Goal: Task Accomplishment & Management: Use online tool/utility

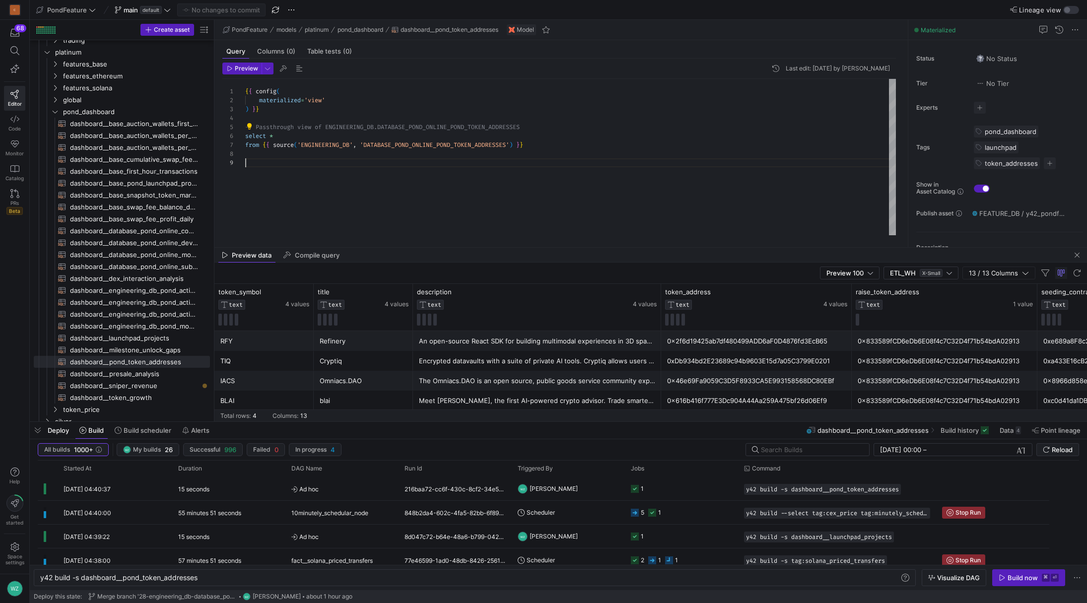
scroll to position [71, 0]
click at [588, 185] on div "{ { config ( materialized = 'view' ) } } -- Passthrough view of ENGINEERING_DB.…" at bounding box center [570, 157] width 651 height 156
click at [114, 382] on span "dashboard__sniper_revenue​​​​​​​​​​" at bounding box center [134, 385] width 129 height 11
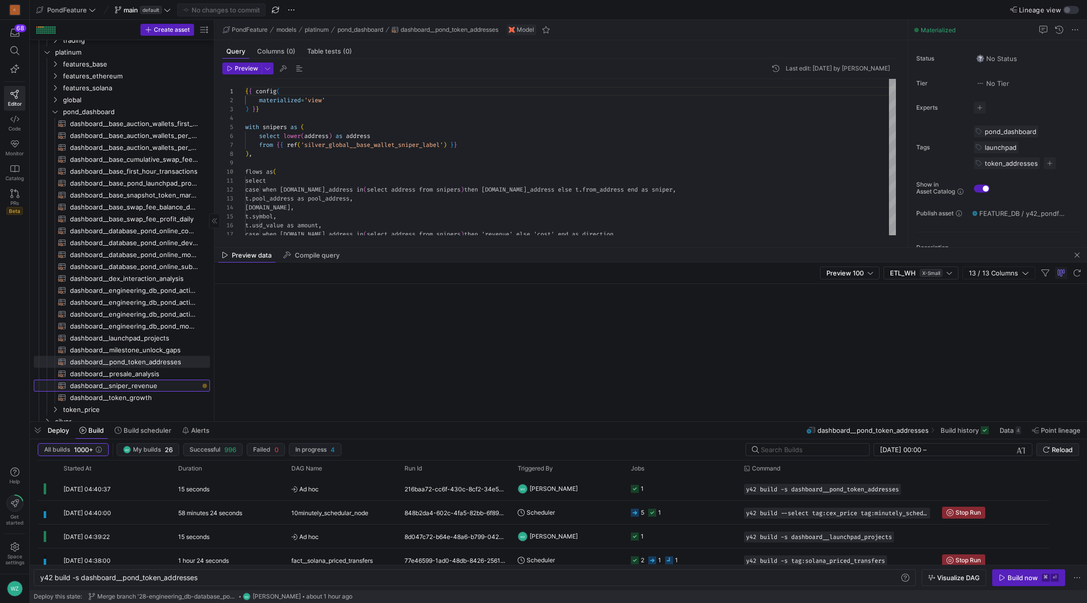
type textarea "{{ config( materialized='view' ) }} with snipers as ( select lower(address) as …"
type textarea "y42 build -s dashboard__sniper_revenue"
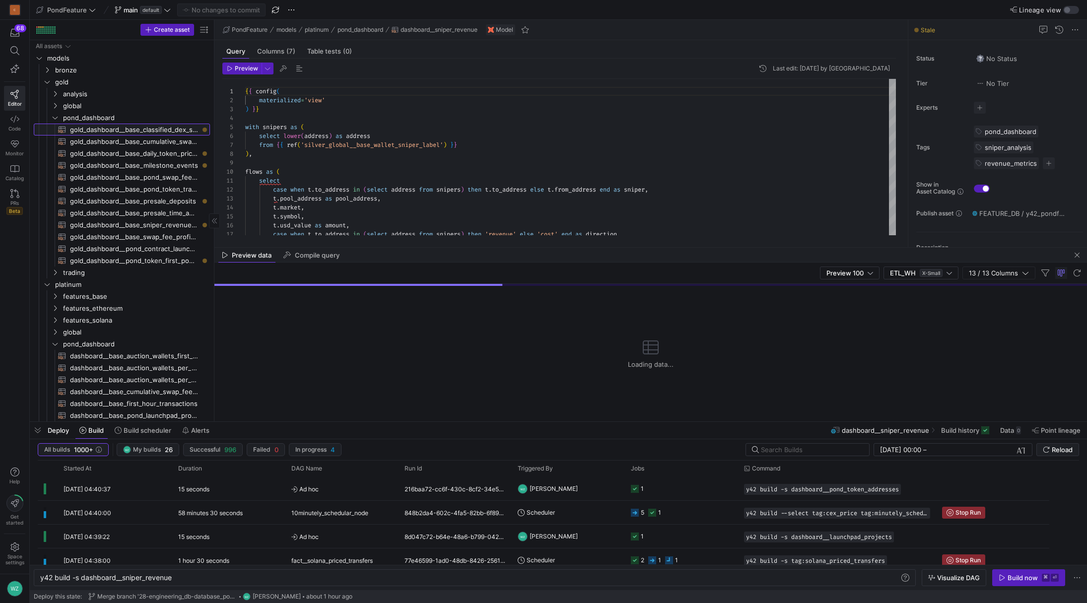
click at [154, 132] on span "gold_dashboard__base_classified_dex_swaps​​​​​​​​​​" at bounding box center [134, 129] width 129 height 11
type textarea "{{ config( materialized='incremental', incremental_strategy='merge', unique_key…"
type textarea "y42 build -s gold_dashboard__base_classified_dex_swaps"
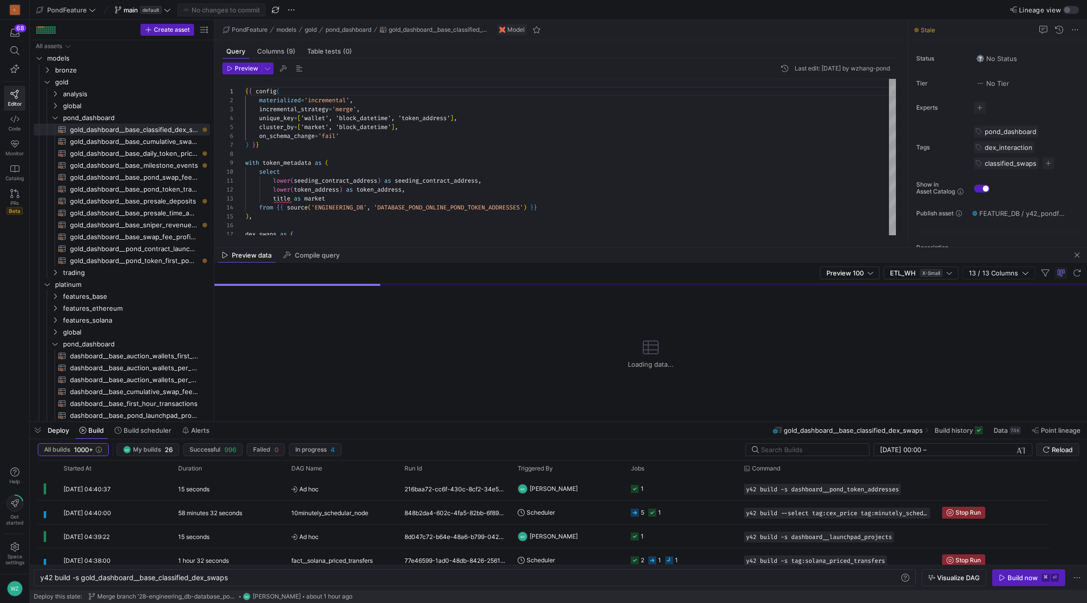
click at [874, 259] on div "Preview data Compile query" at bounding box center [650, 255] width 873 height 15
click at [697, 280] on div "Preview 100 ETL_WH X-Small 13 / 13 Columns" at bounding box center [650, 273] width 873 height 21
click at [567, 257] on div "Preview data Compile query" at bounding box center [650, 255] width 873 height 15
click at [1077, 257] on span "button" at bounding box center [1077, 255] width 12 height 12
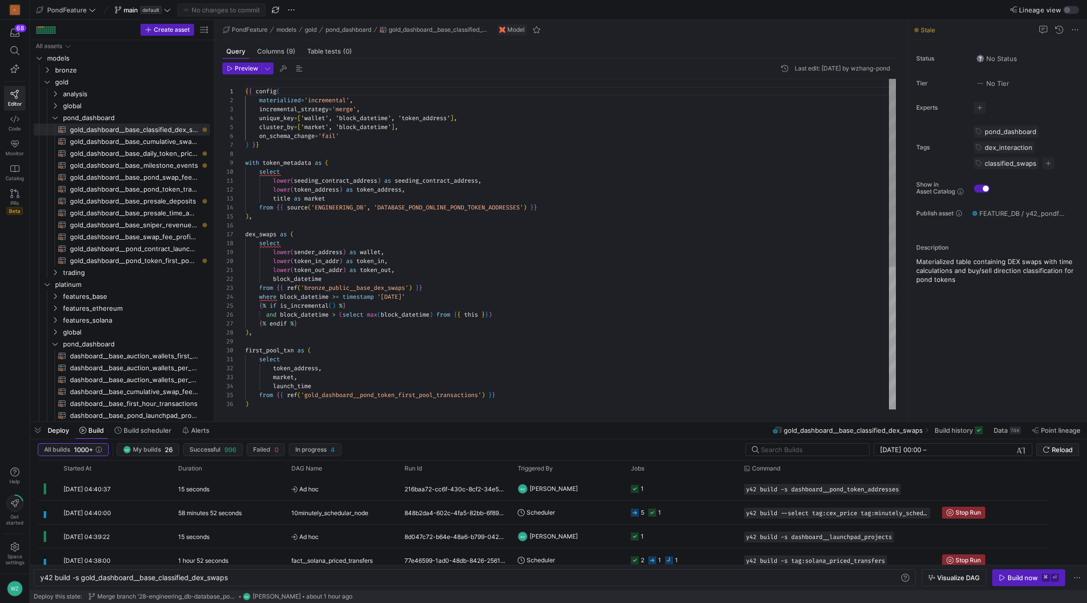
scroll to position [63, 7]
click at [614, 335] on div "{ { config ( materialized = 'incremental' , incremental_strategy = 'merge' , un…" at bounding box center [570, 369] width 651 height 580
click at [168, 202] on span "gold_dashboard__base_presale_deposits​​​​​​​​​​" at bounding box center [134, 201] width 129 height 11
type textarea "{{ config( materialized='incremental', incremental_strategy='merge', unique_key…"
type textarea "y42 build -s gold_dashboard__base_presale_deposits"
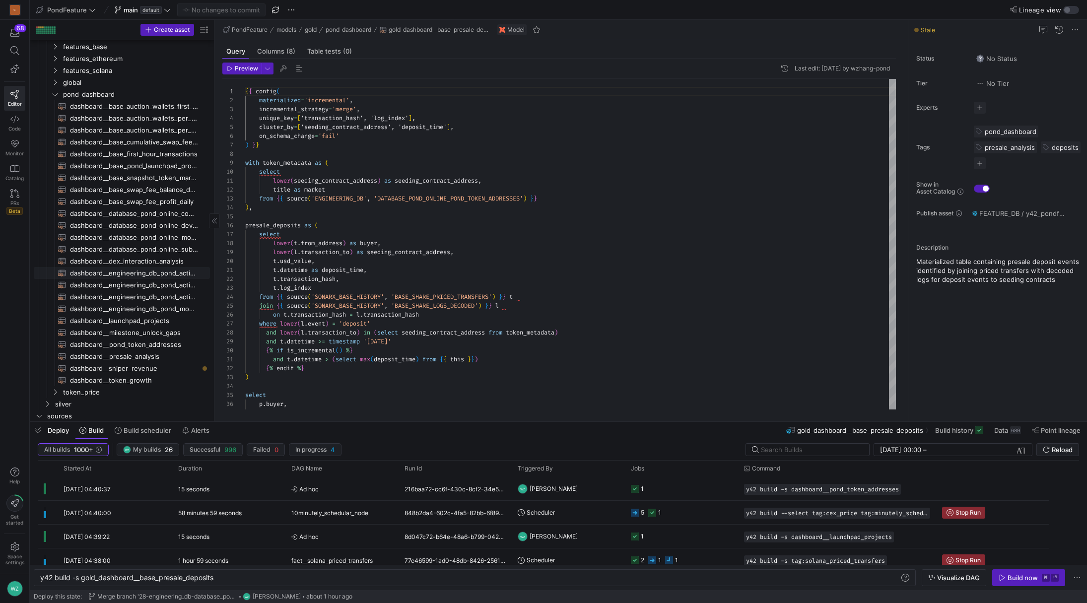
scroll to position [254, 0]
click at [132, 330] on span "dashboard__milestone_unlock_gaps​​​​​​​​​​" at bounding box center [134, 328] width 129 height 11
type textarea "{{ config( materialized='view' ) }} with project_info as ( select lower(seeding…"
type textarea "y42 build -s dashboard__milestone_unlock_gaps"
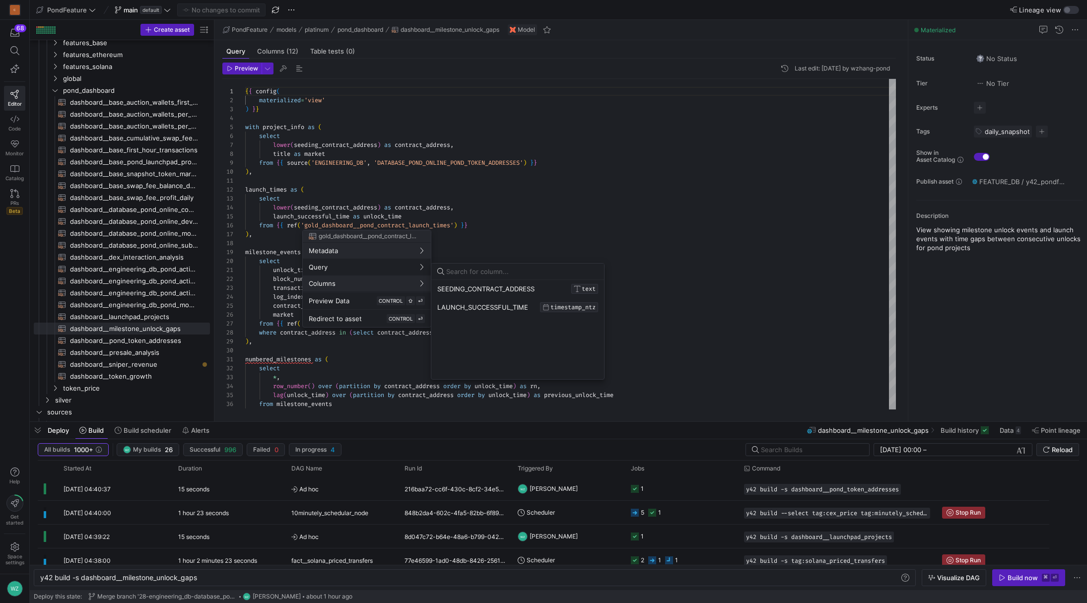
click at [145, 192] on div at bounding box center [543, 301] width 1087 height 603
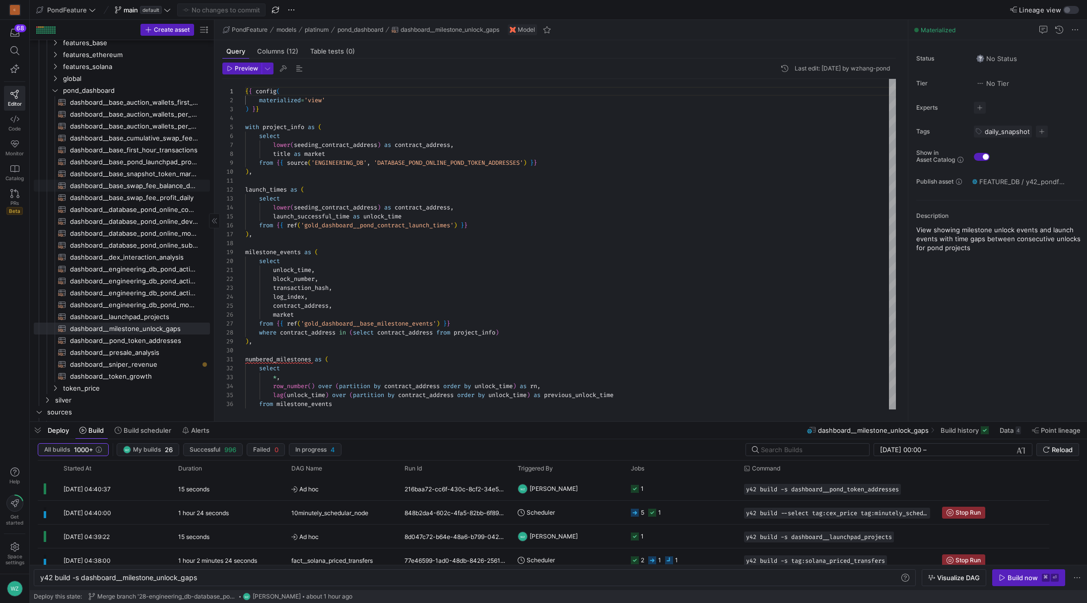
click at [140, 186] on span "dashboard__base_swap_fee_balance_daily​​​​​​​​​​" at bounding box center [134, 185] width 129 height 11
type textarea "{{ config( materialized='incremental', unique_key=['address','token_address','b…"
type textarea "y42 build -s dashboard__base_swap_fee_balance_daily"
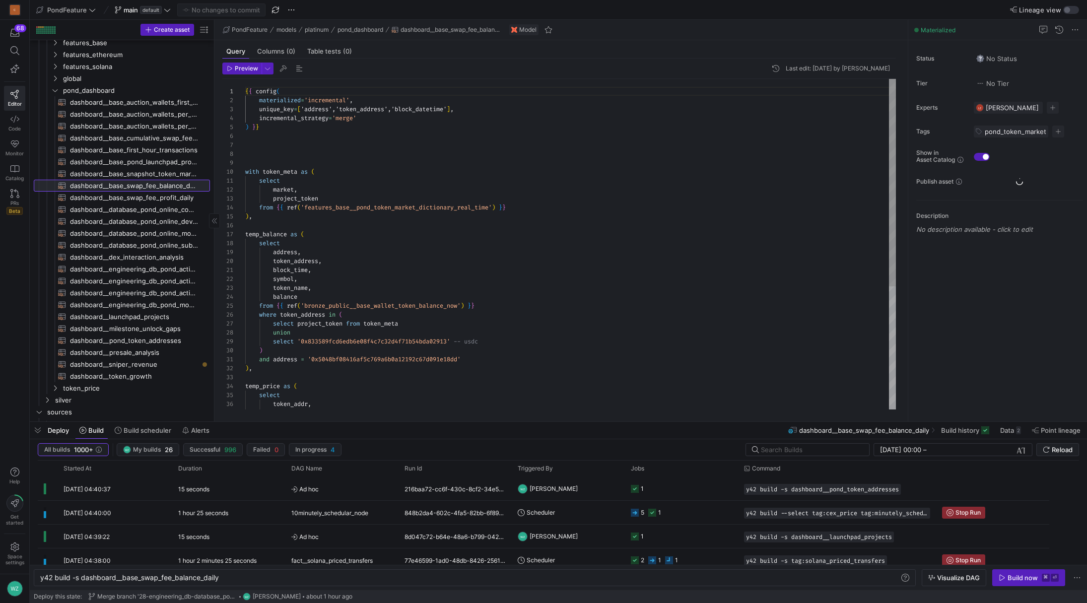
scroll to position [89, 0]
click at [144, 424] on span at bounding box center [143, 430] width 65 height 16
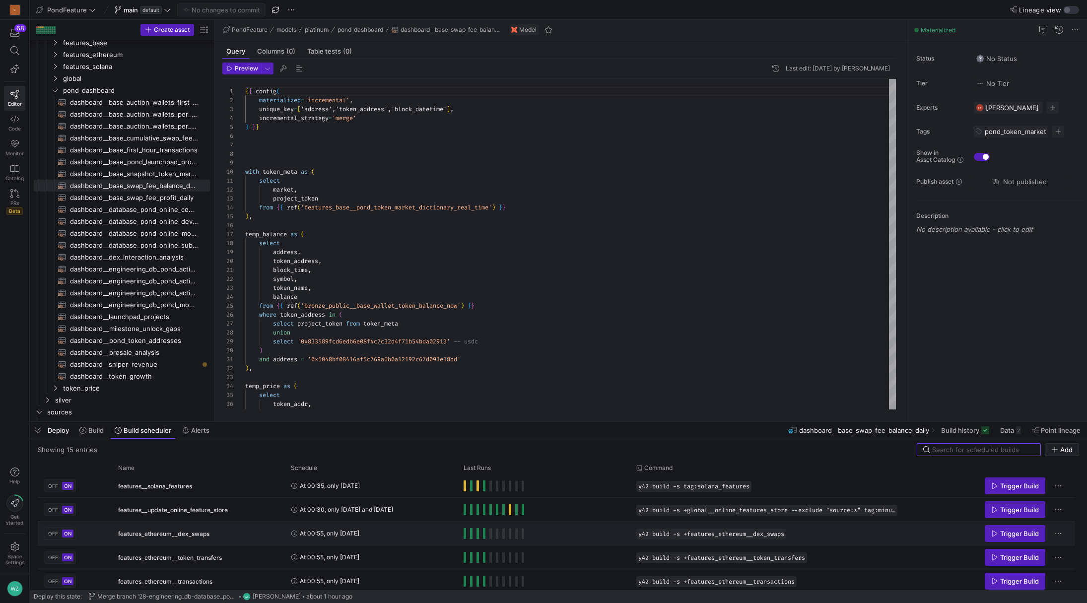
scroll to position [244, 0]
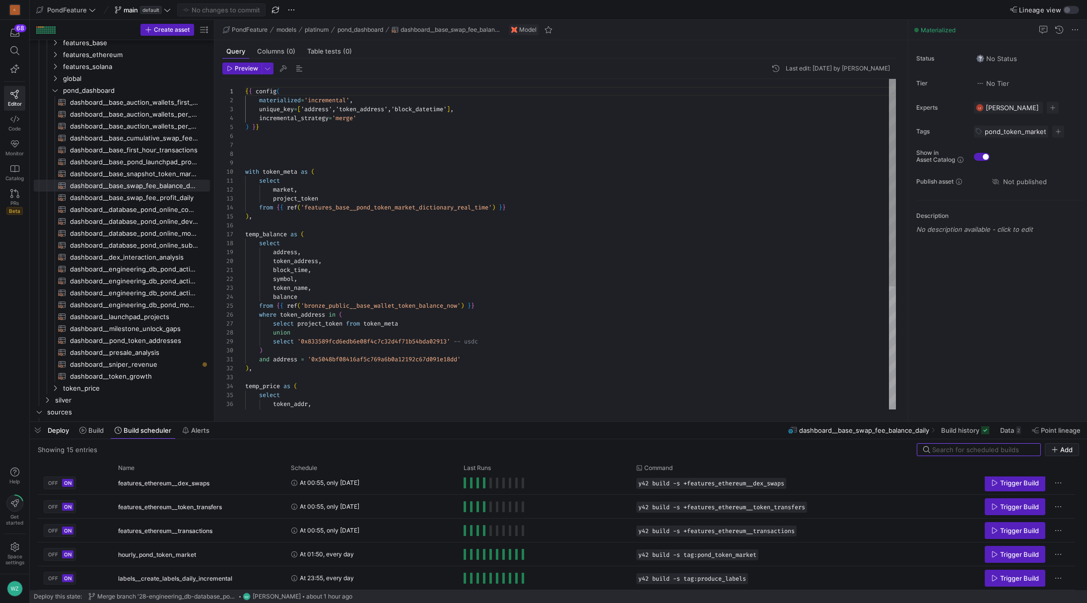
click at [425, 214] on div "{ { config ( materialized = 'incremental' , unique_key = [ 'address','token_add…" at bounding box center [570, 342] width 651 height 526
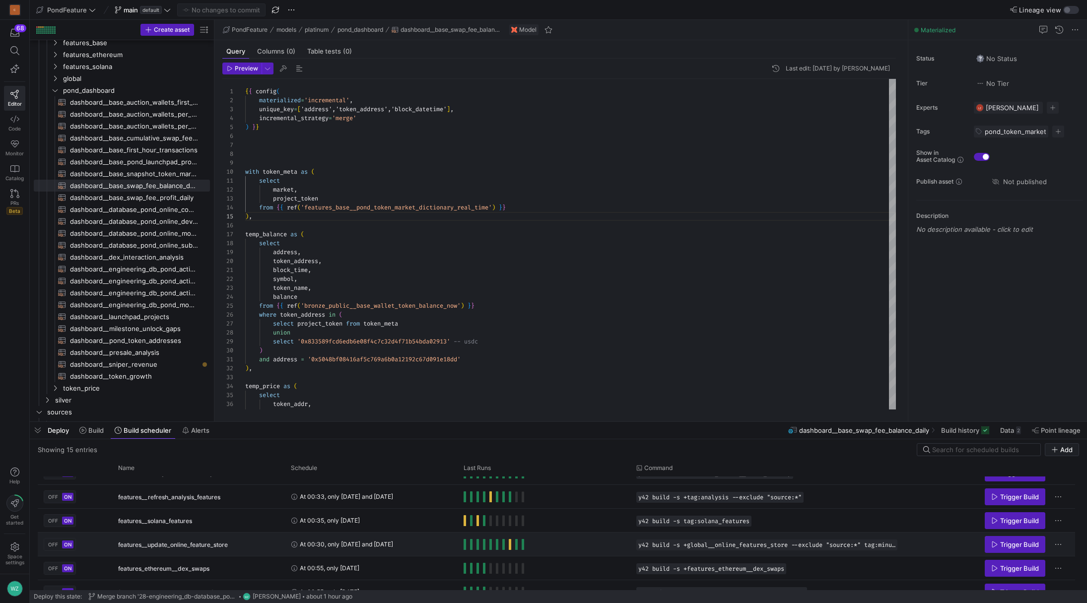
scroll to position [148, 0]
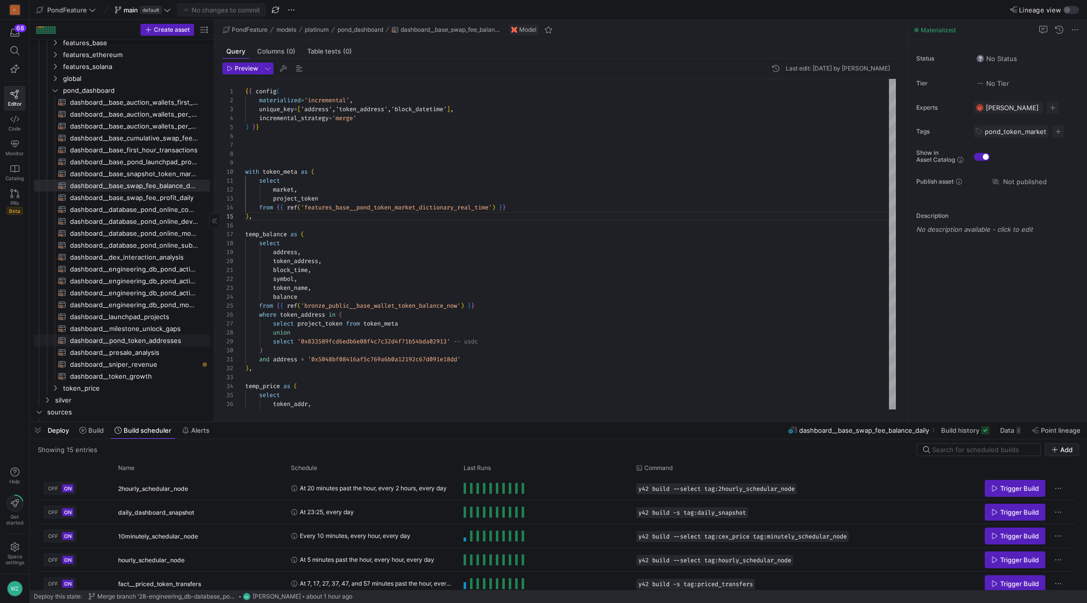
click at [158, 341] on span "dashboard__pond_token_addresses​​​​​​​​​​" at bounding box center [134, 340] width 129 height 11
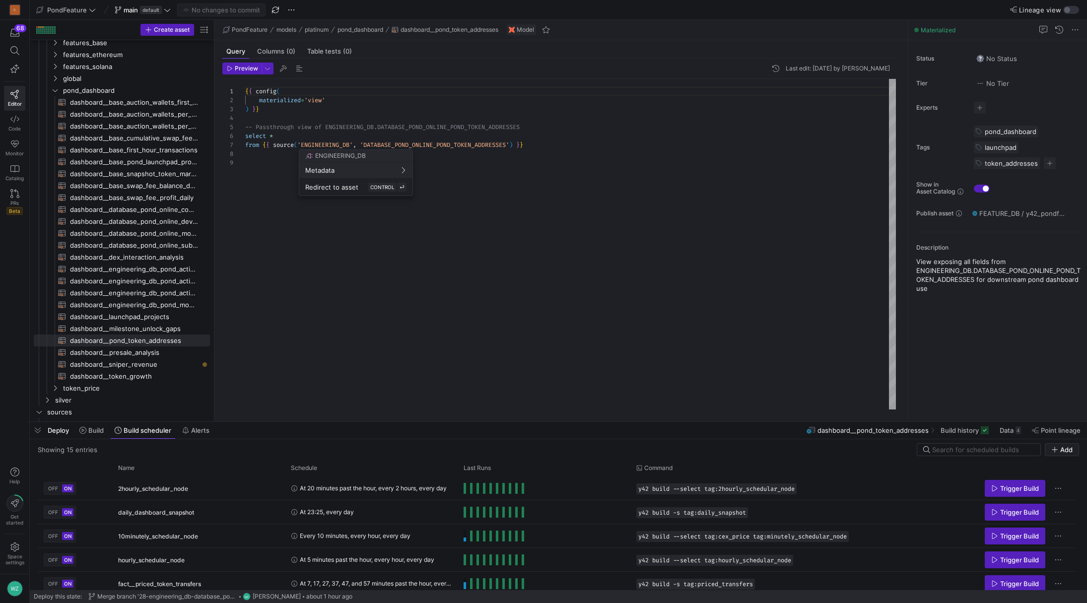
click at [279, 136] on div at bounding box center [543, 301] width 1087 height 603
drag, startPoint x: 279, startPoint y: 136, endPoint x: 243, endPoint y: 136, distance: 35.7
click at [245, 136] on div "{ { config ( materialized = 'view' ) } } -- Passthrough view of ENGINEERING_DB.…" at bounding box center [570, 244] width 651 height 331
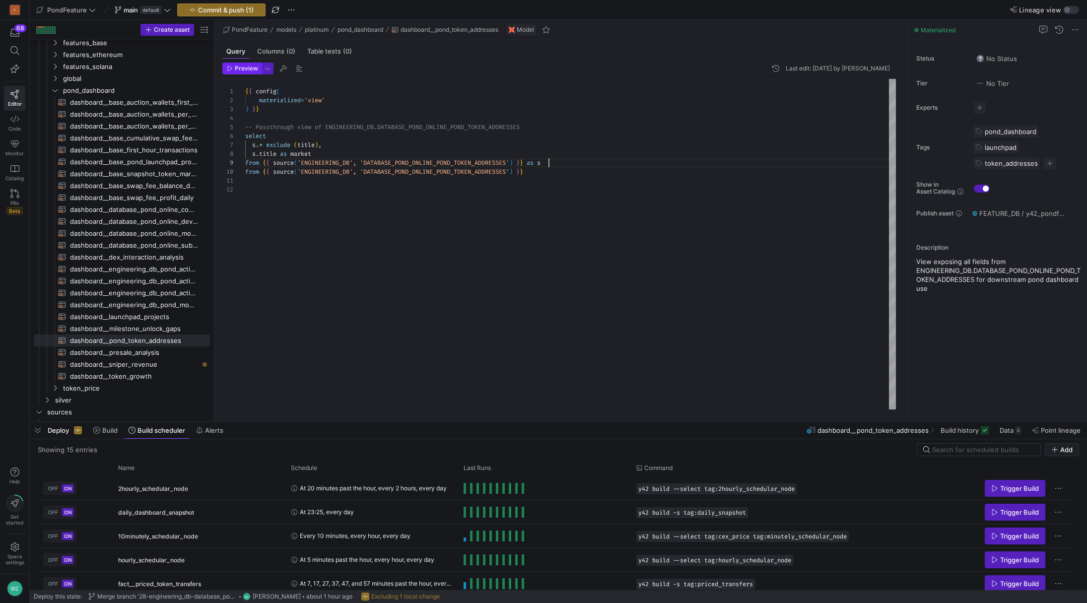
click at [237, 73] on span "button" at bounding box center [242, 68] width 38 height 11
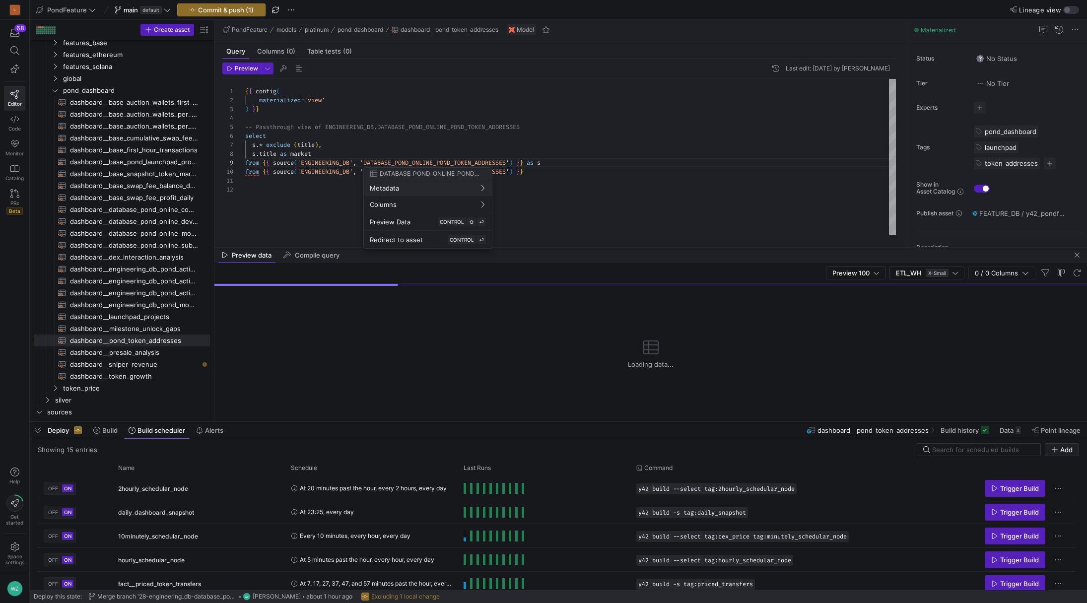
click at [537, 174] on div at bounding box center [543, 301] width 1087 height 603
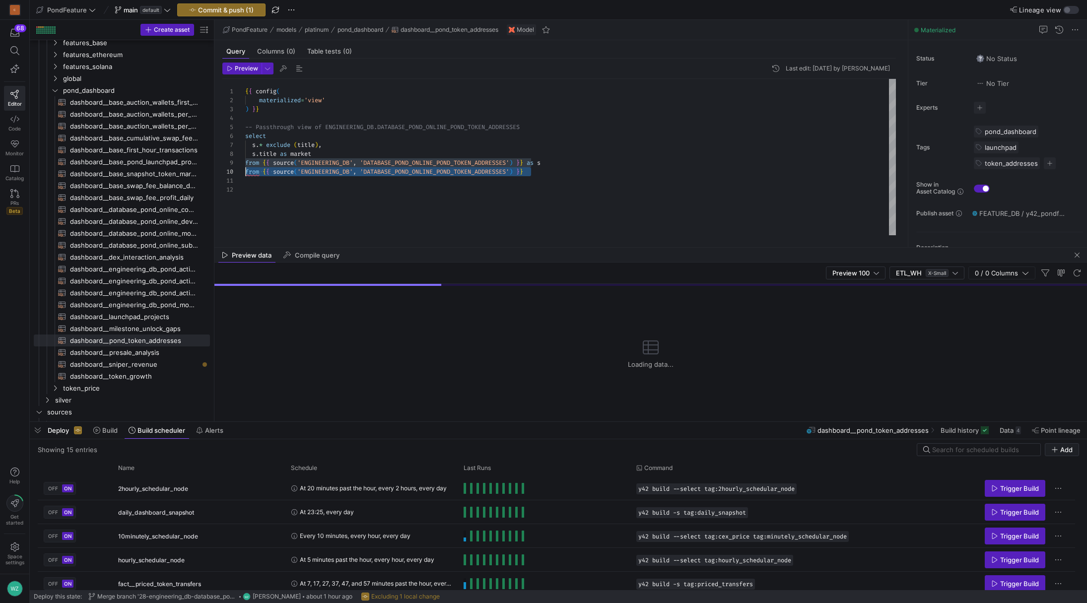
scroll to position [80, 0]
drag, startPoint x: 513, startPoint y: 175, endPoint x: 237, endPoint y: 173, distance: 276.5
click at [245, 173] on div "{ { config ( materialized = 'view' ) } } -- Passthrough view of ENGINEERING_DB.…" at bounding box center [570, 157] width 651 height 156
type textarea "{{ config( materialized='view' ) }} -- Passthrough view of ENGINEERING_DB.DATAB…"
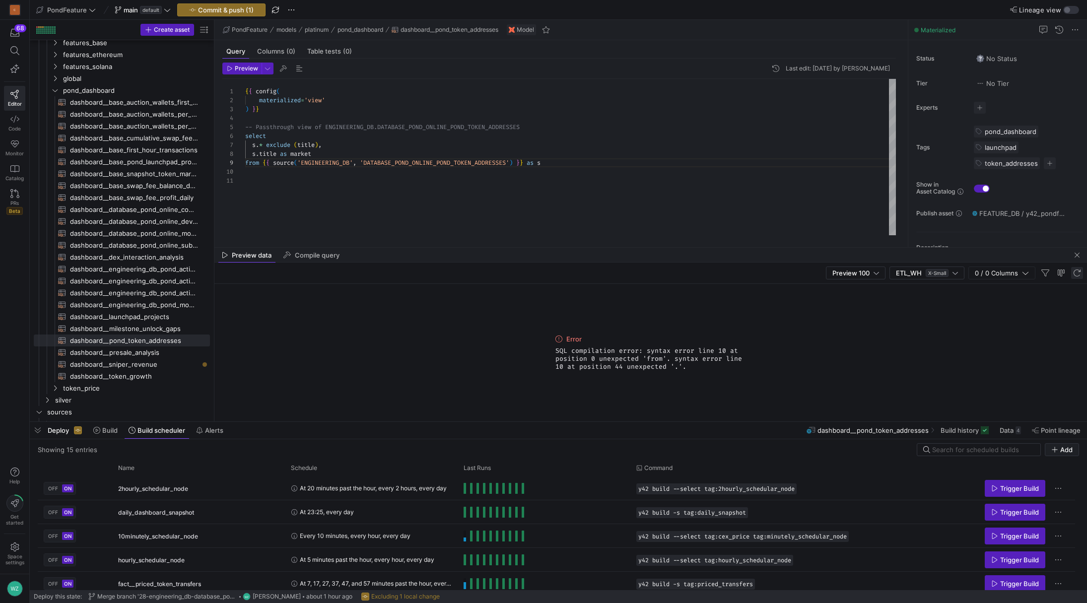
click at [1078, 276] on span "button" at bounding box center [1077, 273] width 12 height 12
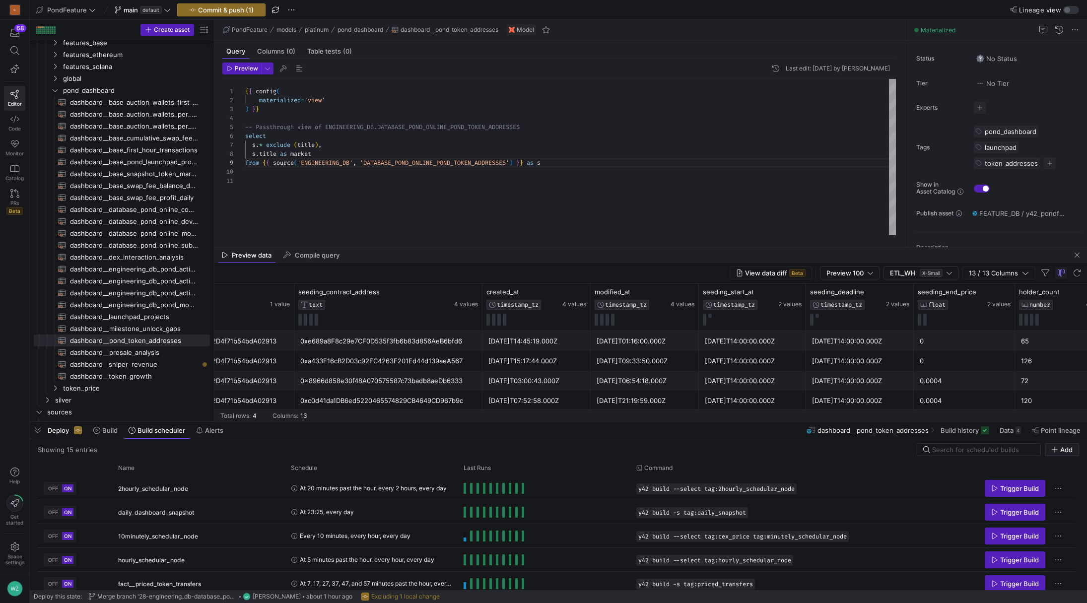
scroll to position [0, 712]
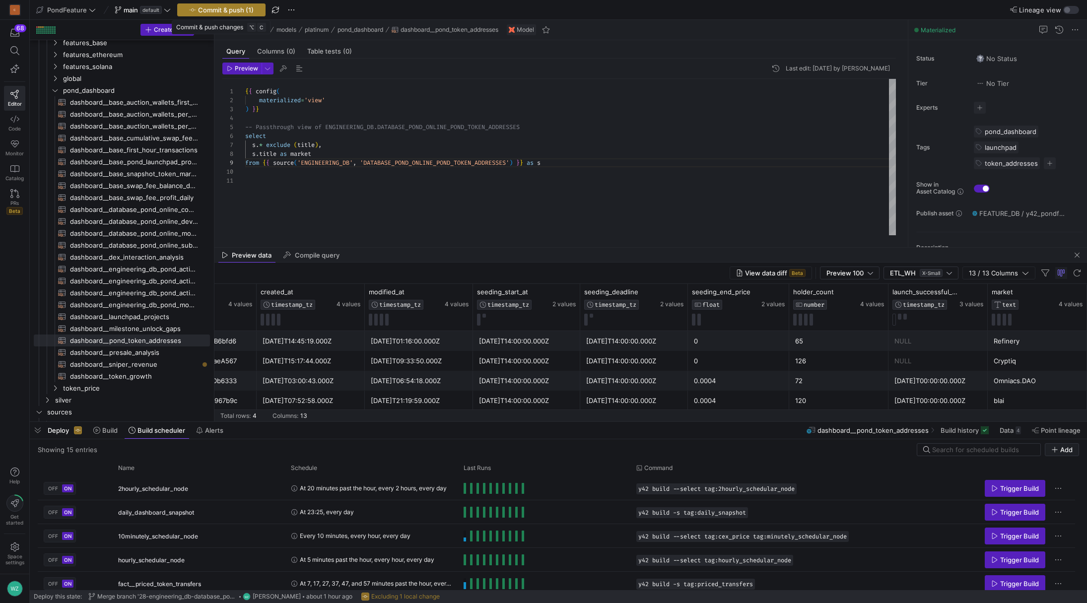
click at [221, 12] on span "Commit & push (1)" at bounding box center [226, 10] width 56 height 8
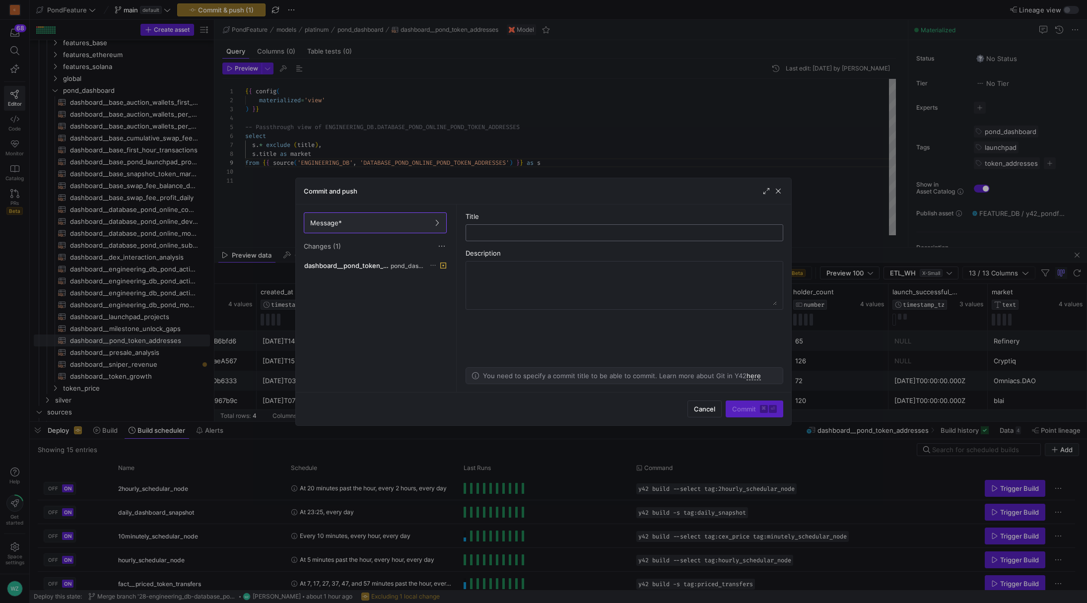
click at [537, 237] on div at bounding box center [624, 233] width 301 height 16
type input "rename title to market"
click at [772, 405] on kbd "⏎" at bounding box center [773, 409] width 8 height 8
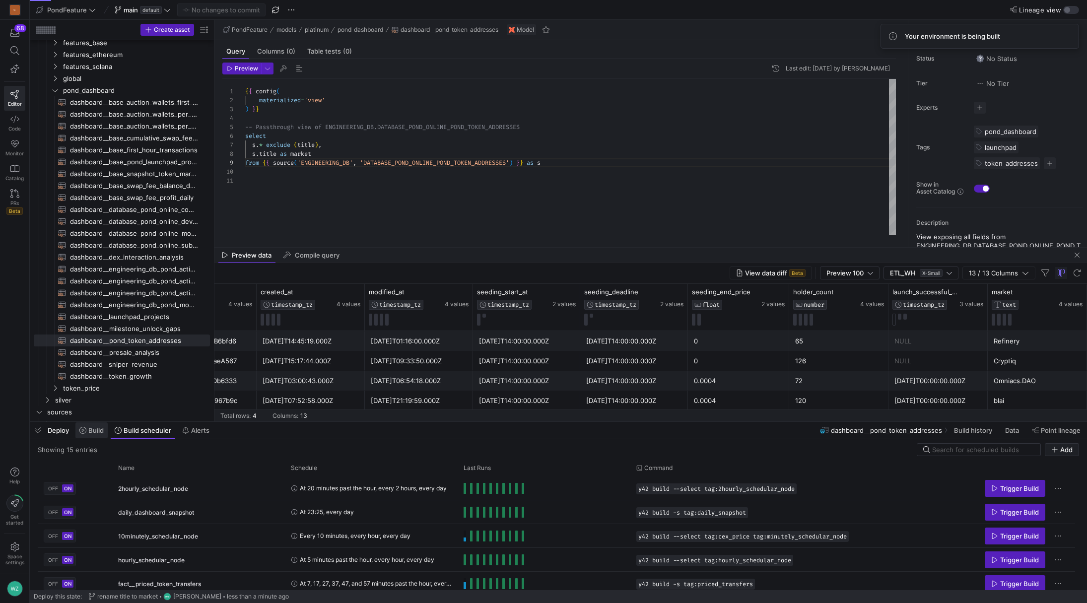
click at [94, 431] on span "Build" at bounding box center [95, 430] width 15 height 8
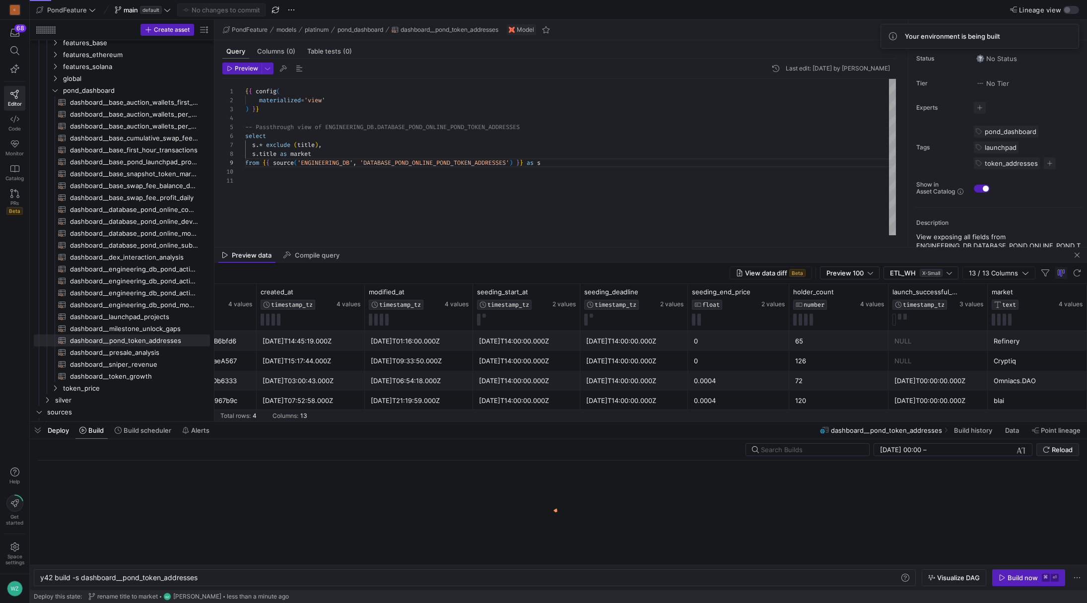
scroll to position [0, 158]
click at [1056, 579] on kbd "⏎" at bounding box center [1055, 578] width 8 height 8
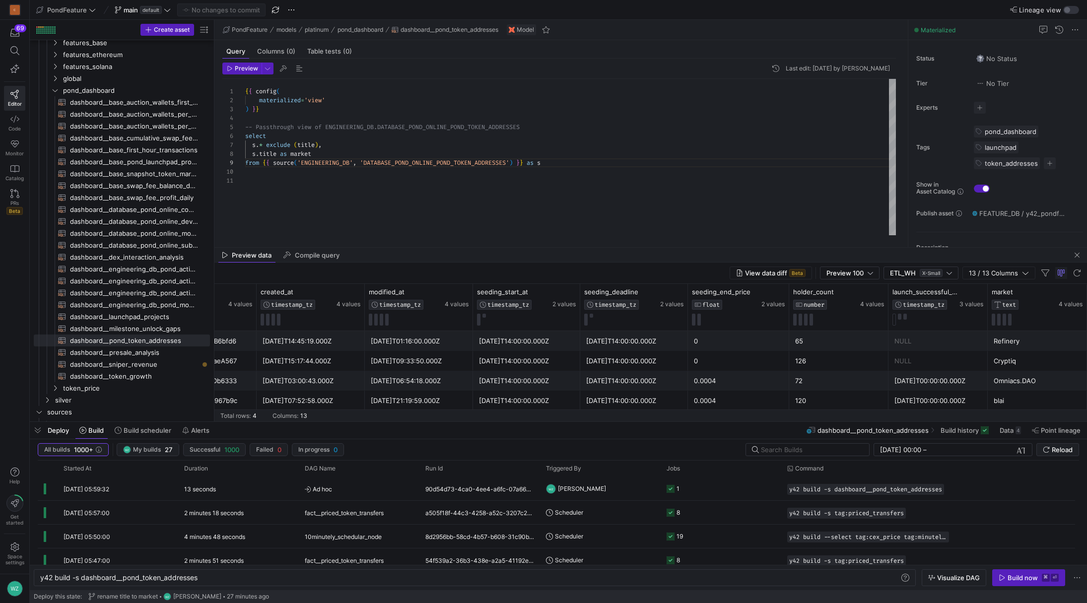
click at [682, 159] on div "{ { config ( materialized = 'view' ) } } -- Passthrough view of ENGINEERING_DB.…" at bounding box center [570, 157] width 651 height 156
click at [133, 365] on span "dashboard__sniper_revenue​​​​​​​​​​" at bounding box center [134, 364] width 129 height 11
type textarea "{{ config( materialized='view' ) }} with snipers as ( select lower(address) as …"
type textarea "y42 build -s dashboard__sniper_revenue"
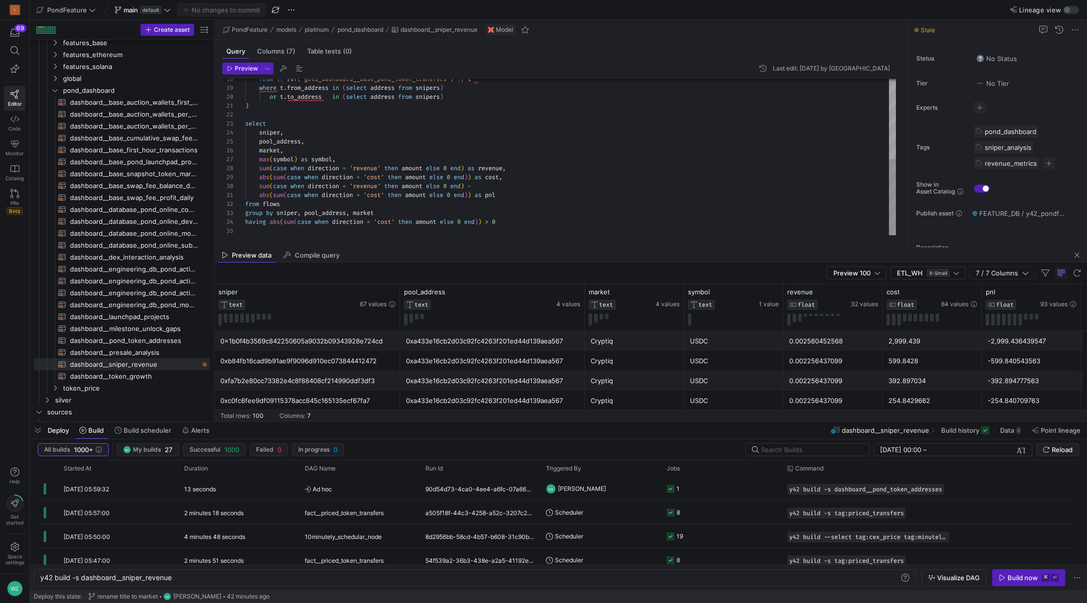
type textarea ") select sniper, pool_address, market, max(symbol) as symbol, sum(case when dir…"
click at [636, 174] on div "from { { ref ( 'gold_dashboard__base_pond_token_transfers' ) } } t where t . fr…" at bounding box center [570, 75] width 651 height 321
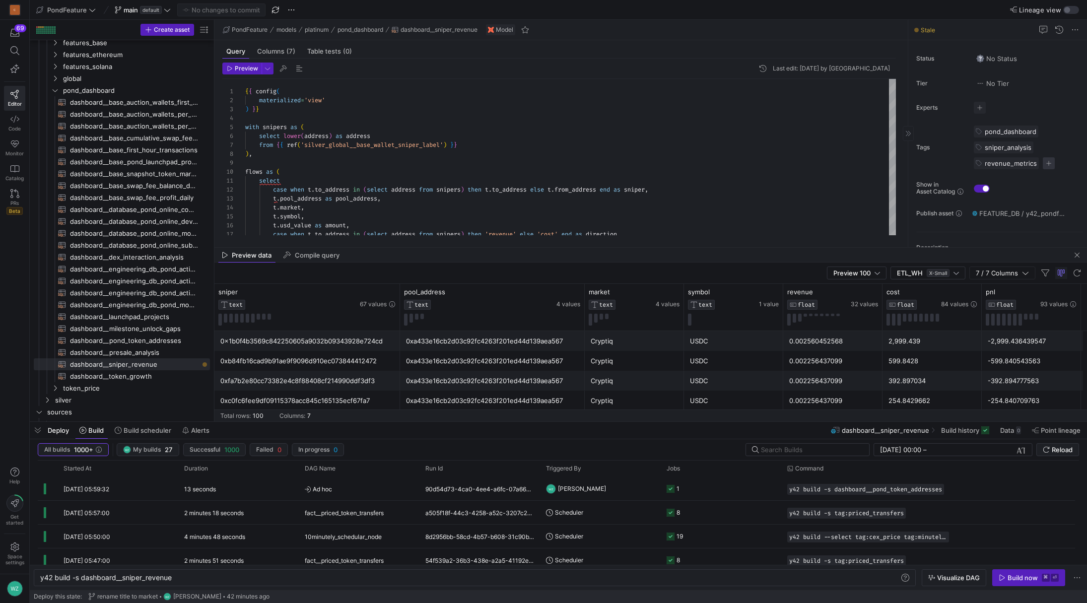
click at [1046, 163] on span "button" at bounding box center [1049, 163] width 12 height 12
type input "daily"
click at [1011, 192] on span "daily_snapshot" at bounding box center [990, 194] width 45 height 8
click at [902, 248] on div at bounding box center [543, 301] width 1087 height 603
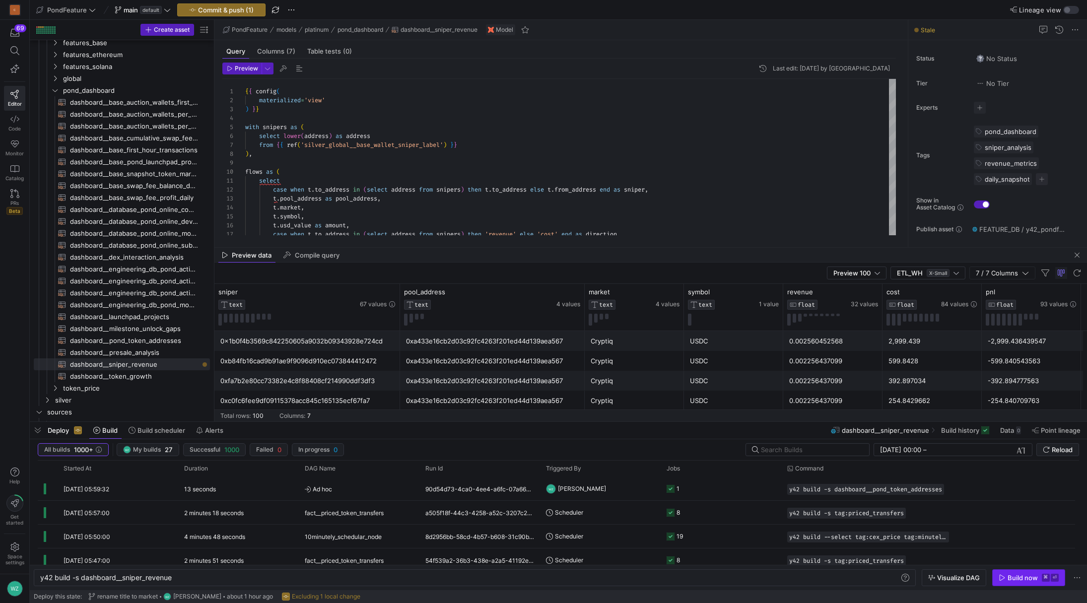
click at [1030, 581] on div "Build now" at bounding box center [1023, 578] width 30 height 8
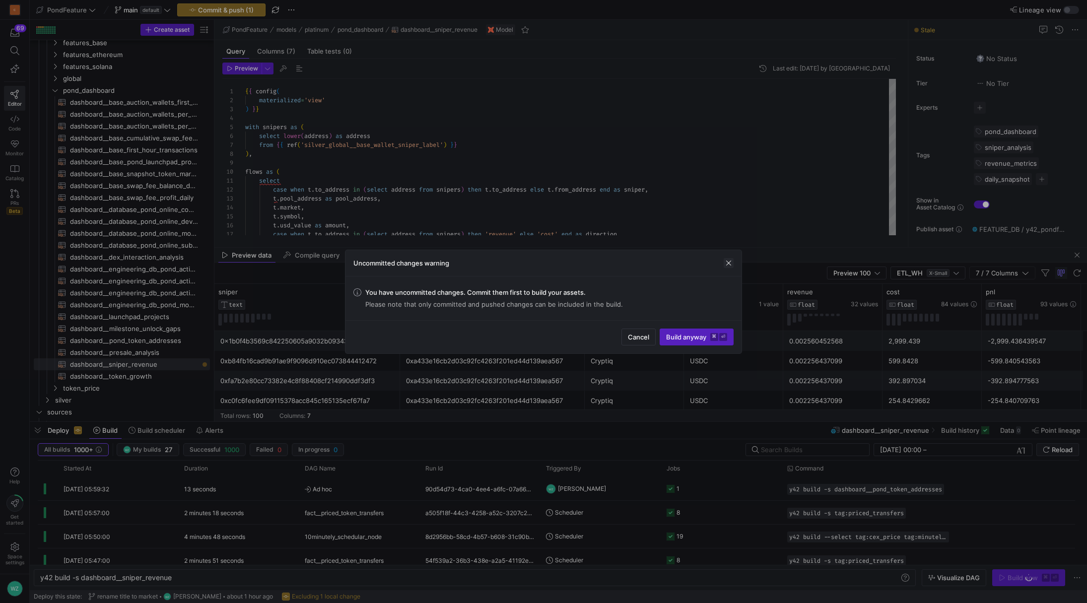
click at [729, 265] on span "button" at bounding box center [729, 263] width 10 height 10
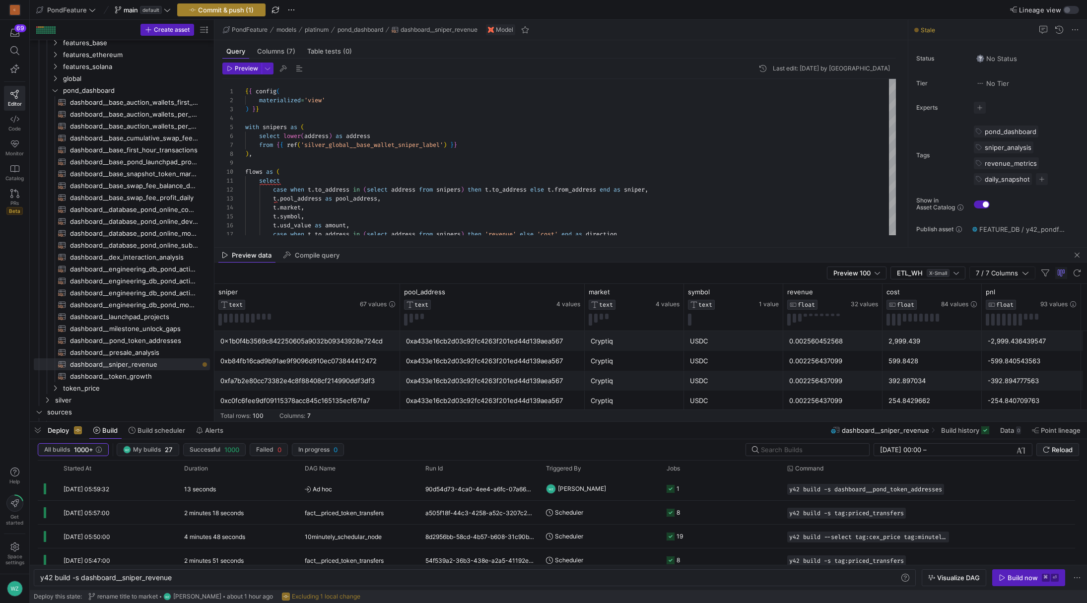
click at [238, 12] on span "Commit & push (1)" at bounding box center [226, 10] width 56 height 8
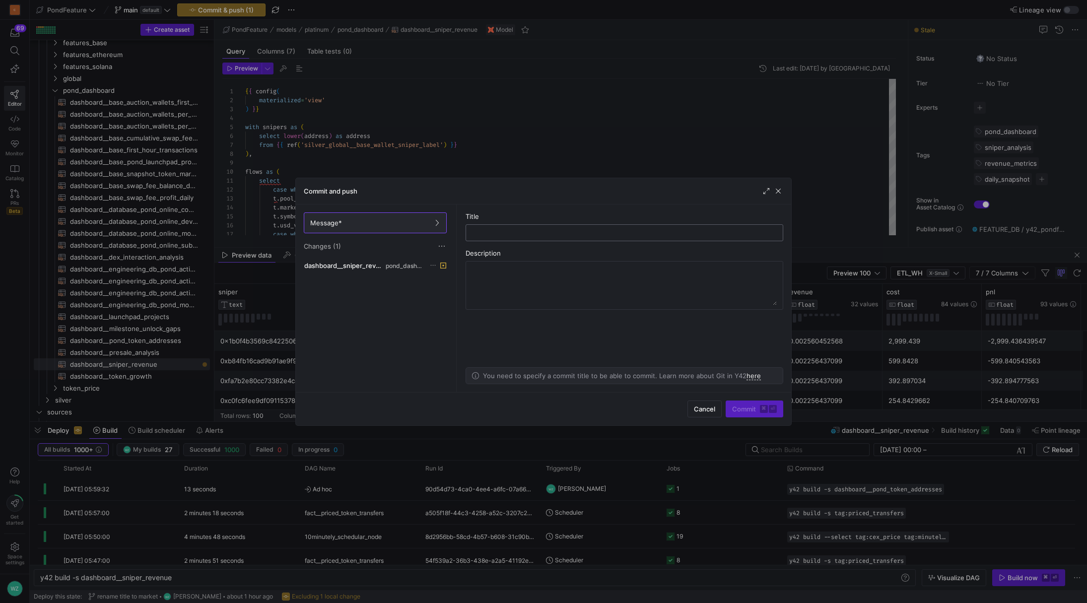
click at [510, 230] on input "text" at bounding box center [624, 233] width 301 height 8
click at [775, 191] on span "button" at bounding box center [778, 191] width 10 height 10
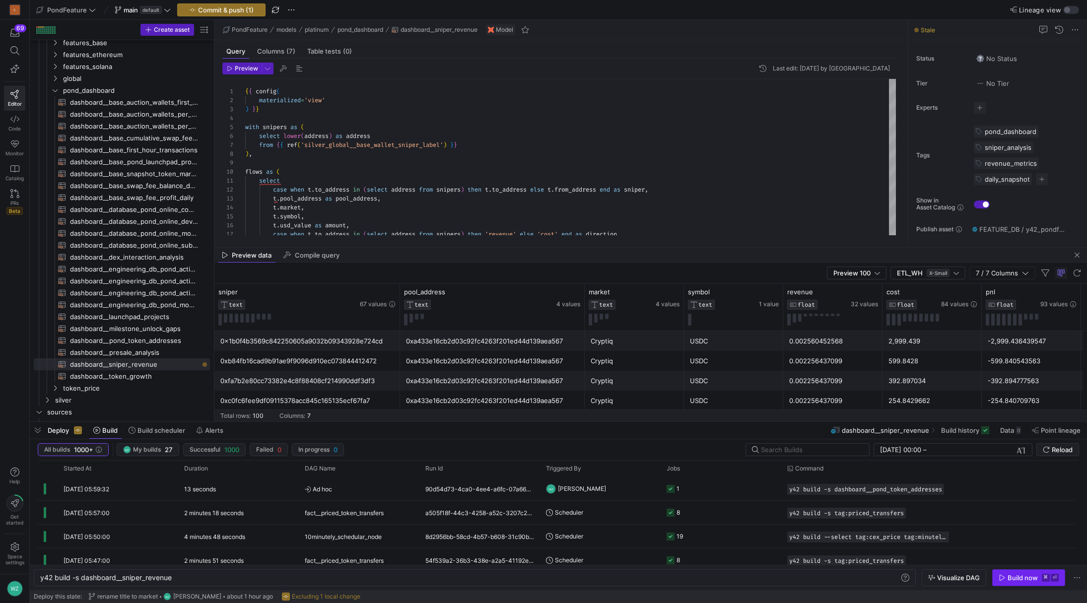
click at [1031, 578] on div "Build now" at bounding box center [1023, 578] width 30 height 8
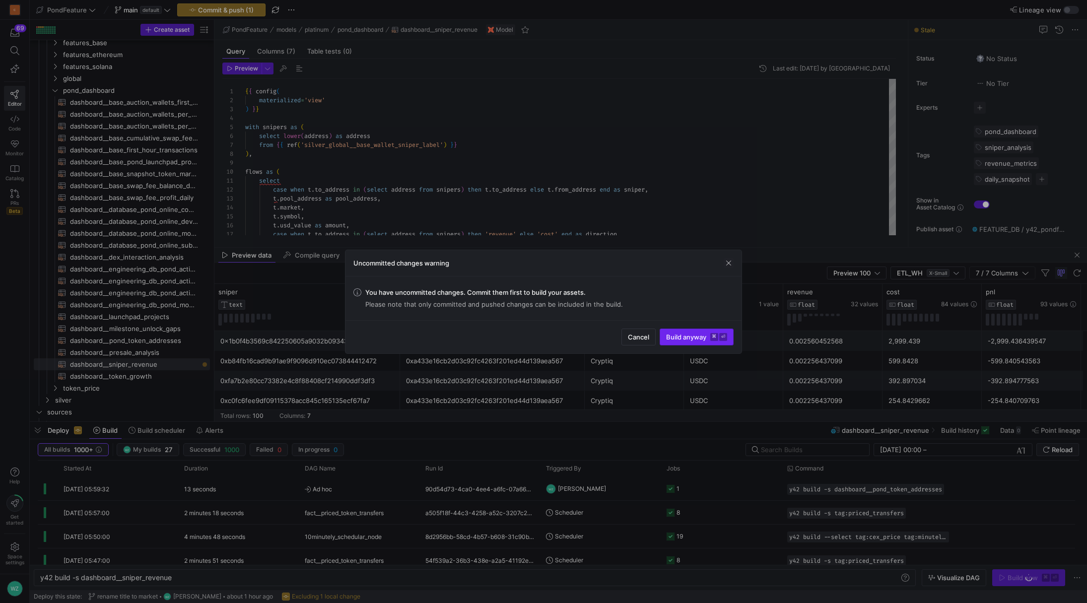
click at [717, 336] on kbd "⌘" at bounding box center [714, 337] width 8 height 8
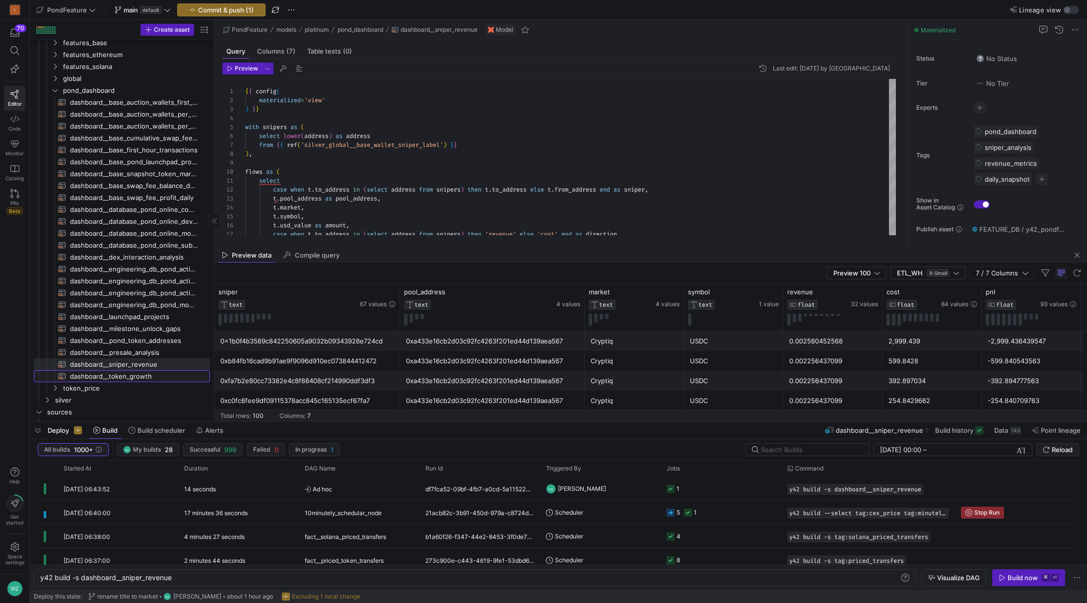
click at [109, 377] on span "dashboard__token_growth​​​​​​​​​​" at bounding box center [134, 376] width 129 height 11
type textarea "{{ config( materialized='view' ) }} with token_data as ( select lower(token_add…"
type textarea "y42 build -s dashboard__token_growth"
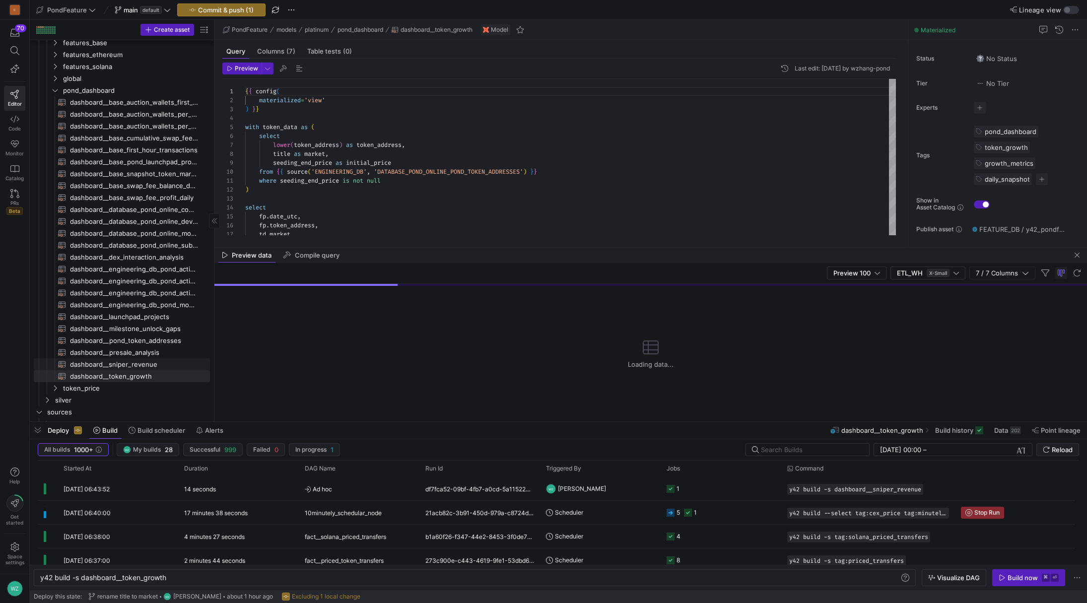
click at [141, 365] on span "dashboard__sniper_revenue​​​​​​​​​​" at bounding box center [134, 364] width 129 height 11
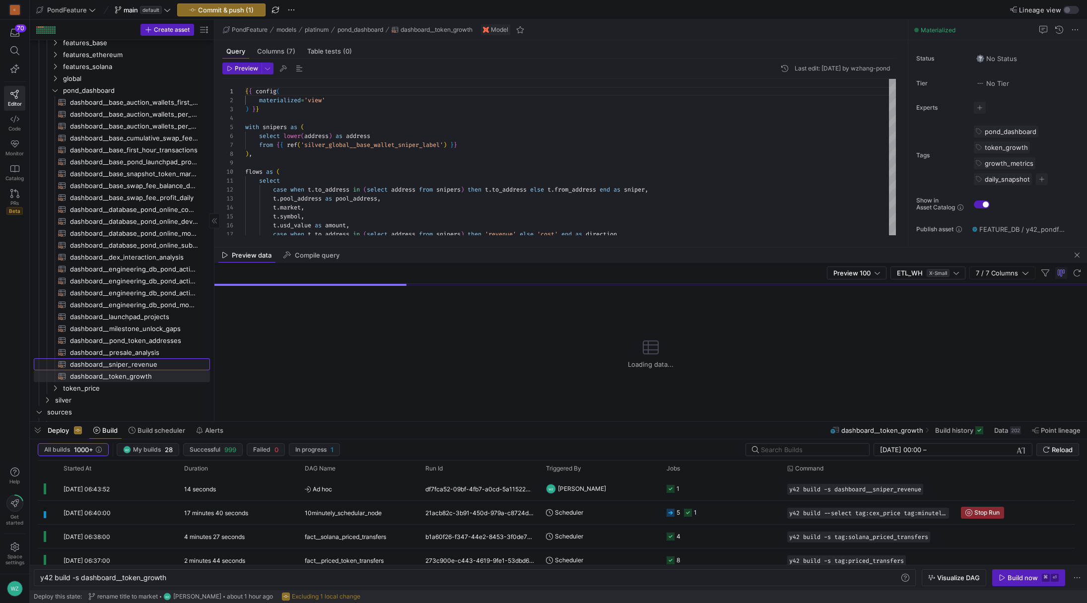
type textarea "{{ config( materialized='view' ) }} with snipers as ( select lower(address) as …"
type textarea "y42 build -s dashboard__sniper_revenue"
click at [157, 352] on span "dashboard__presale_analysis​​​​​​​​​​" at bounding box center [134, 352] width 129 height 11
type textarea "{{ config( materialized='view' ) }} with binned as ( -- first_minute select see…"
type textarea "y42 build -s dashboard__presale_analysis"
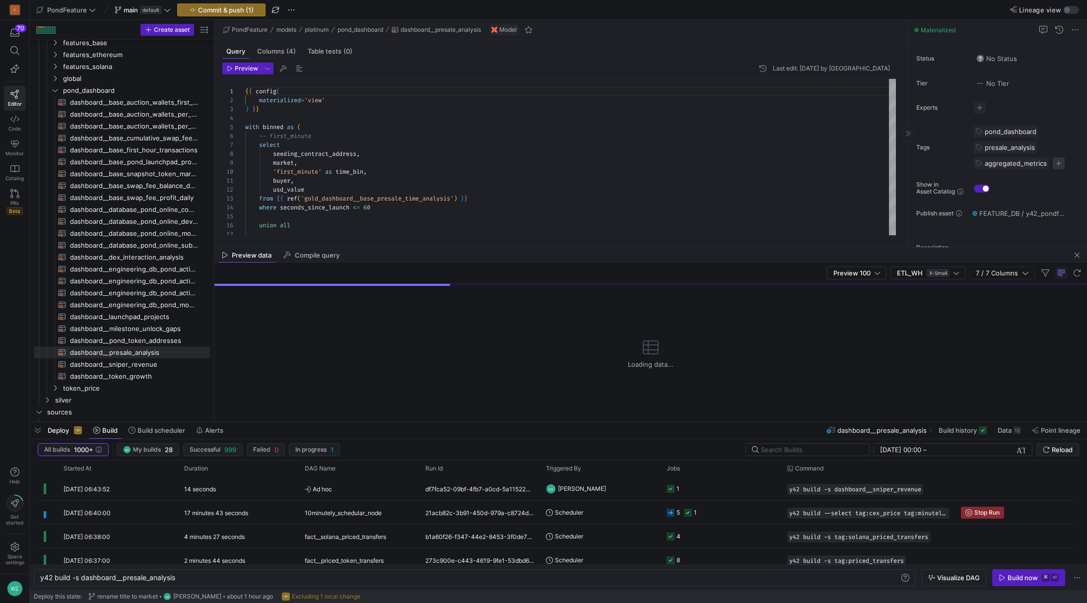
click at [1058, 166] on span "button" at bounding box center [1059, 163] width 12 height 12
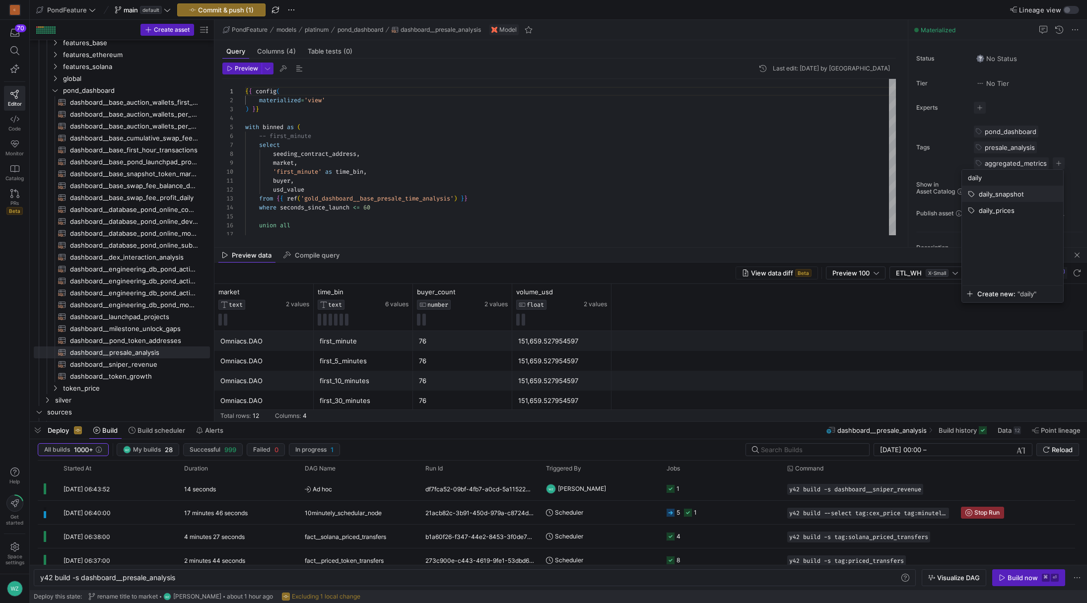
type input "daily"
click at [1022, 189] on button "daily_snapshot" at bounding box center [1012, 194] width 101 height 16
click at [763, 191] on div at bounding box center [543, 301] width 1087 height 603
click at [1079, 257] on span "button" at bounding box center [1077, 255] width 12 height 12
